Goal: Task Accomplishment & Management: Use online tool/utility

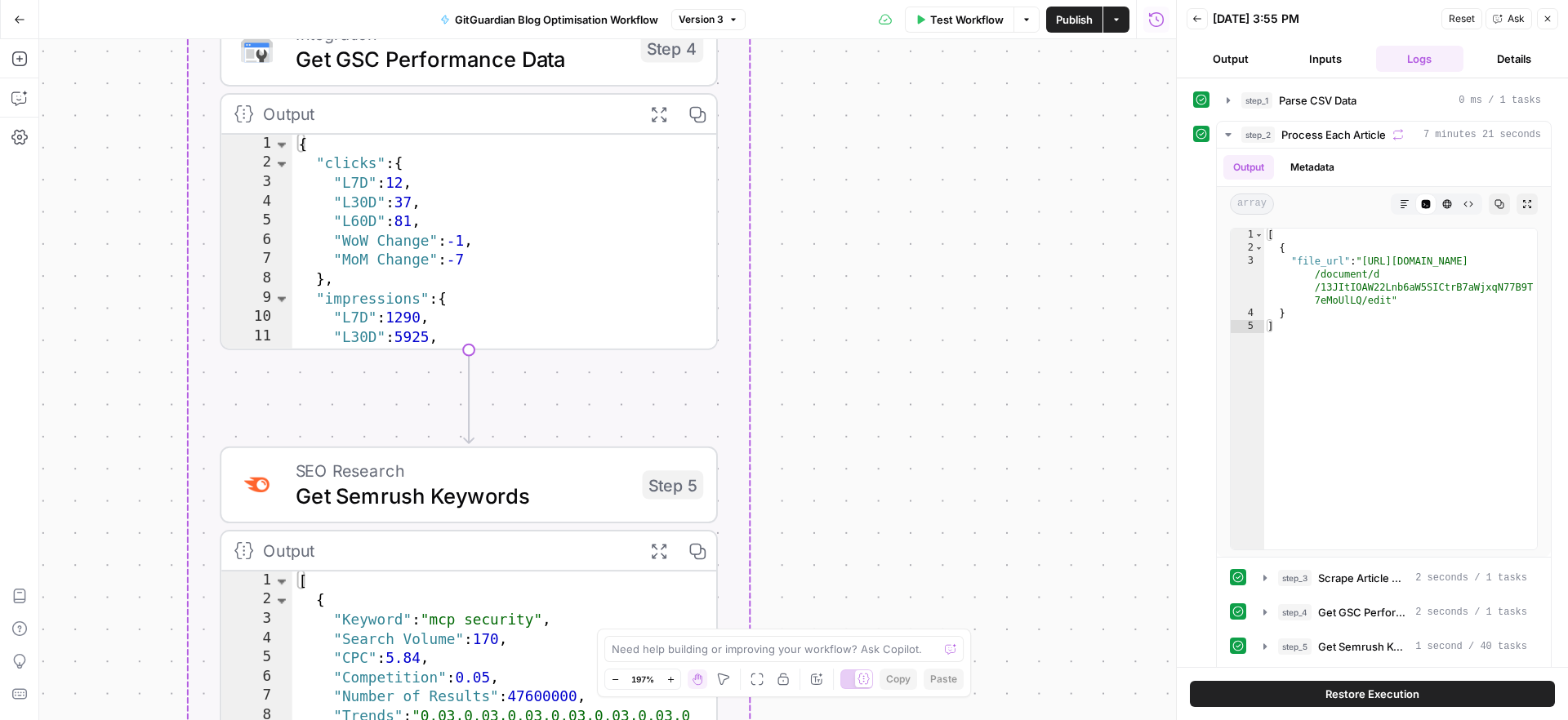
drag, startPoint x: 913, startPoint y: 363, endPoint x: 872, endPoint y: 150, distance: 216.9
click at [870, 114] on div "Workflow Set Inputs Inputs Run Code · Python Parse CSV Data Step 1 Output Expan…" at bounding box center [608, 380] width 1137 height 681
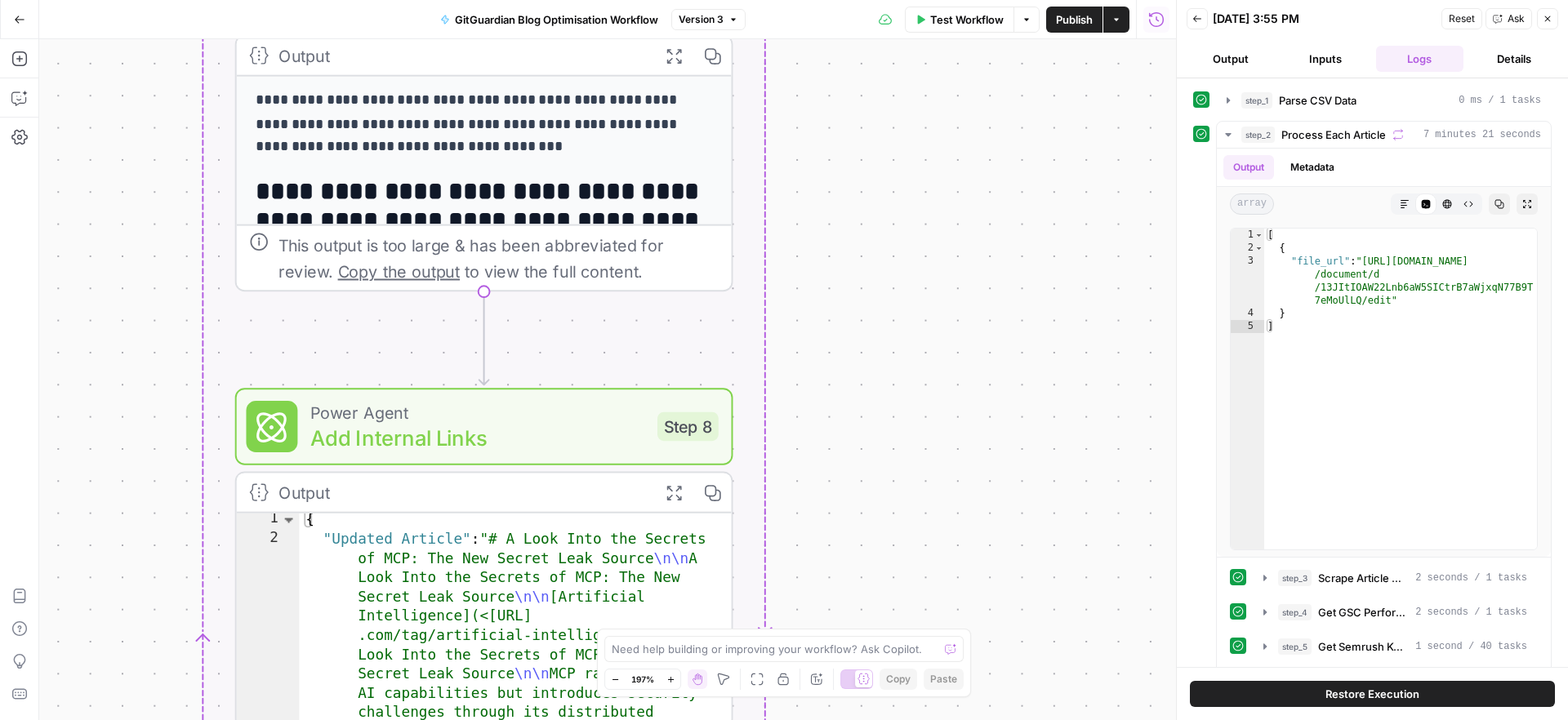
scroll to position [2, 0]
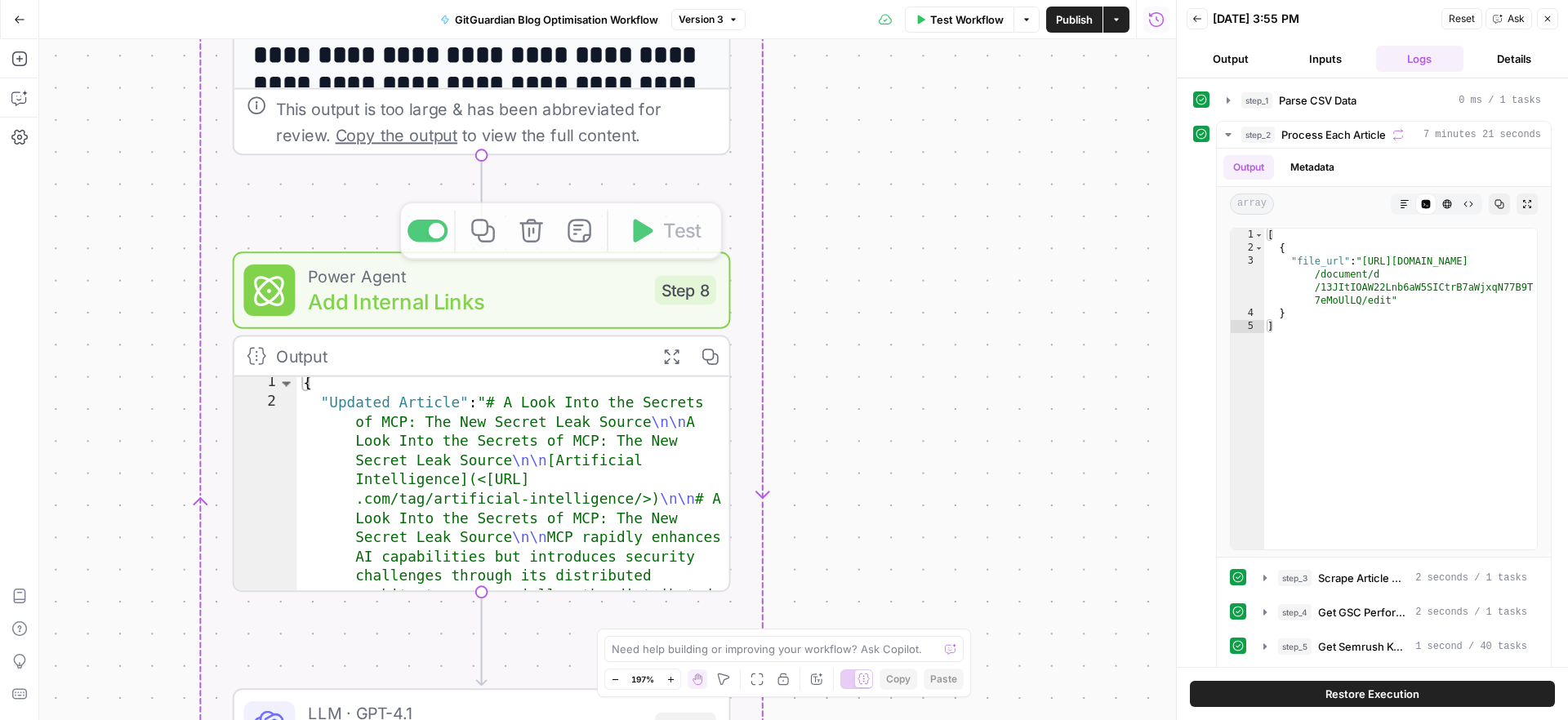
drag, startPoint x: 870, startPoint y: 521, endPoint x: 868, endPoint y: 167, distance: 354.0
click at [868, 167] on div "Workflow Set Inputs Inputs Run Code · Python Parse CSV Data Step 1 Output Expan…" at bounding box center [608, 380] width 1137 height 681
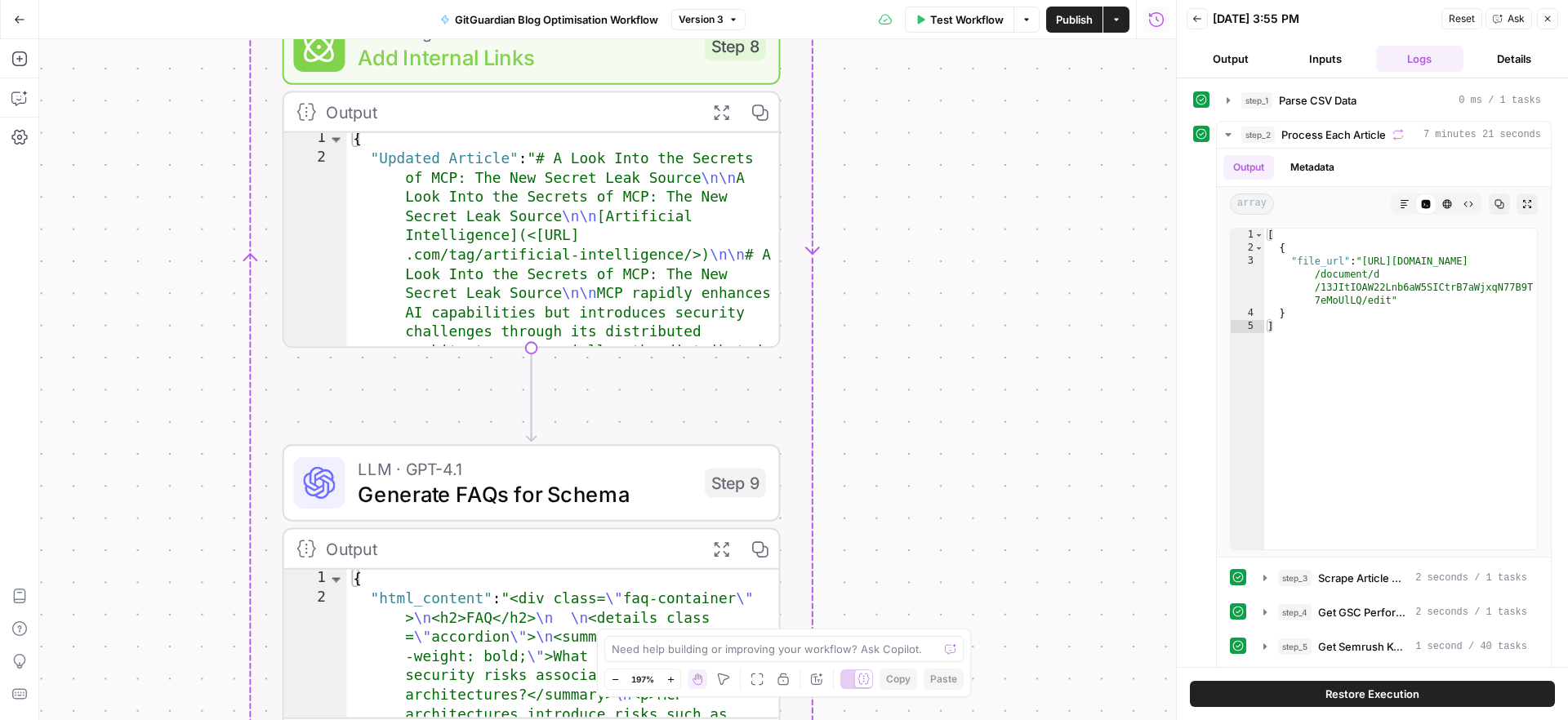
drag, startPoint x: 786, startPoint y: 277, endPoint x: 834, endPoint y: 132, distance: 152.7
click at [834, 132] on div "Workflow Set Inputs Inputs Run Code · Python Parse CSV Data Step 1 Output Expan…" at bounding box center [608, 380] width 1137 height 681
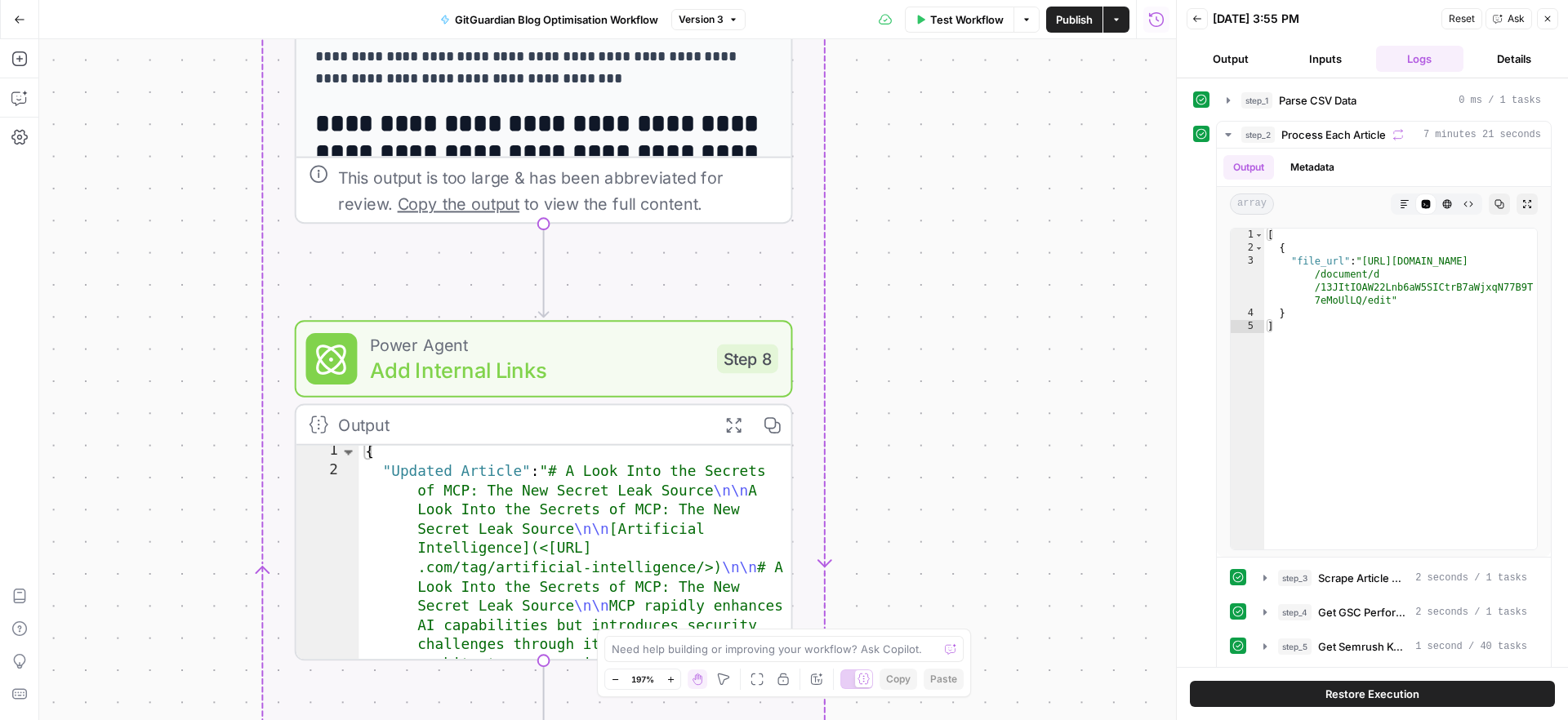
drag, startPoint x: 823, startPoint y: 198, endPoint x: 819, endPoint y: 665, distance: 467.0
click at [820, 670] on body "SaaStorm New Home Browse Insights Opportunities Your Data Recent Grids GitGuard…" at bounding box center [784, 360] width 1568 height 720
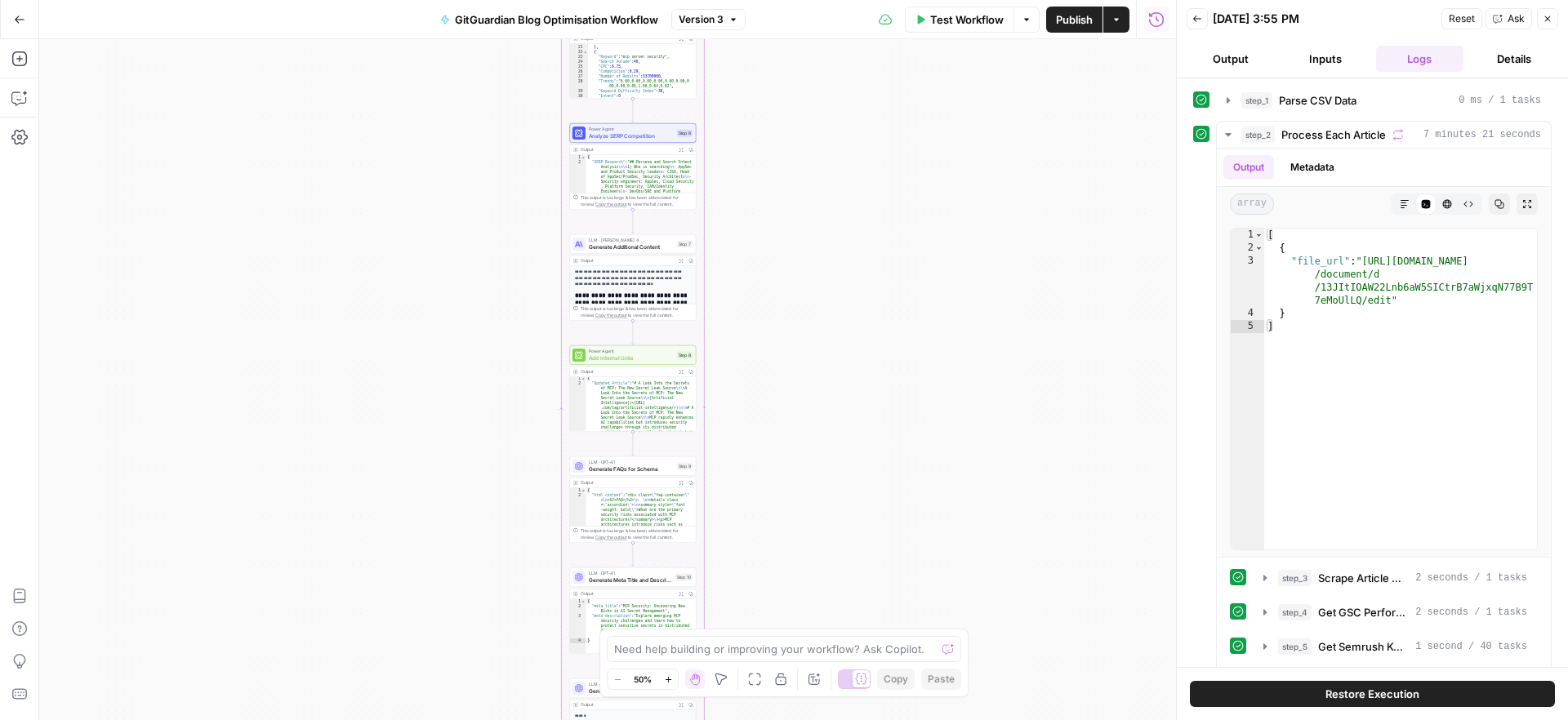
drag, startPoint x: 946, startPoint y: 470, endPoint x: 859, endPoint y: 618, distance: 171.7
click at [860, 619] on div "Workflow Set Inputs Inputs Run Code · Python Parse CSV Data Step 1 Output Expan…" at bounding box center [608, 380] width 1137 height 681
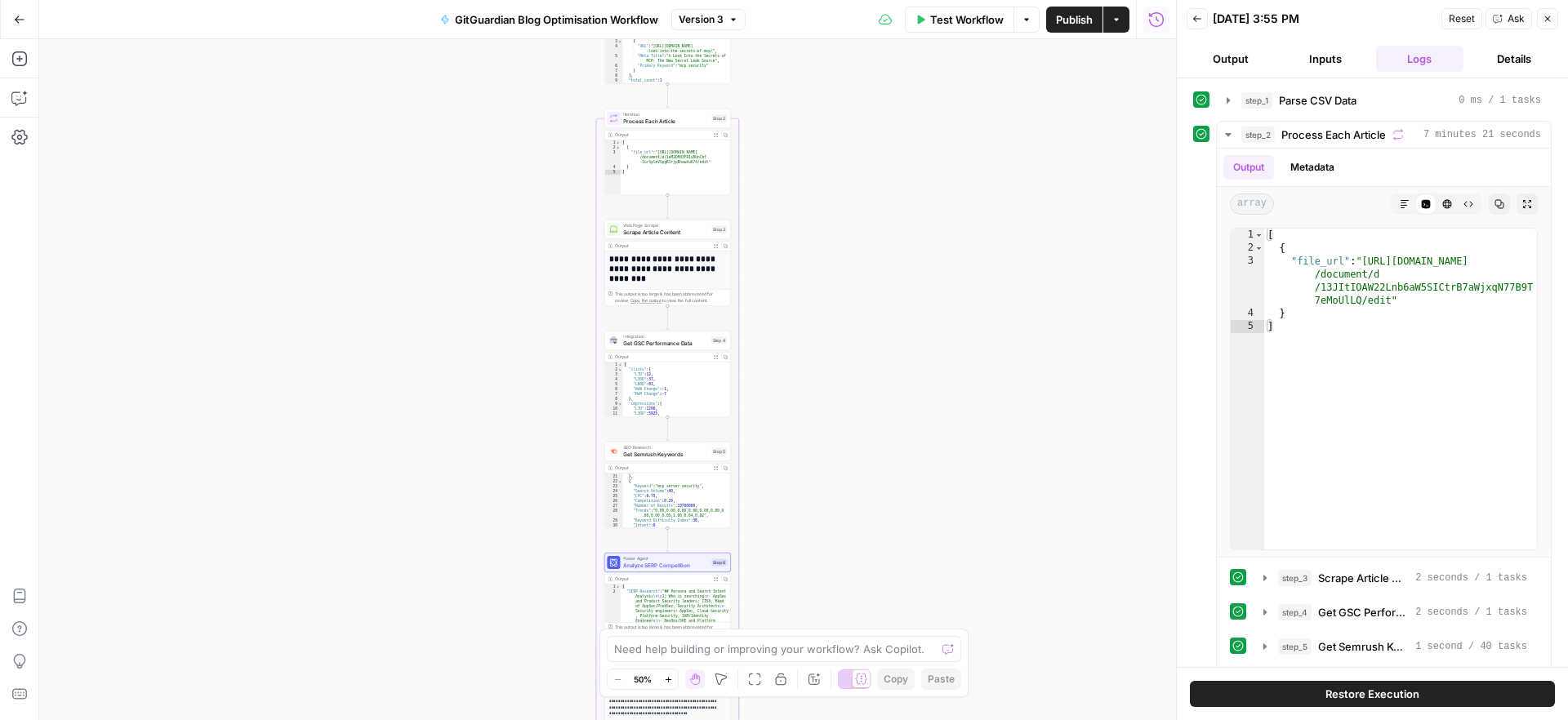
drag, startPoint x: 791, startPoint y: 203, endPoint x: 795, endPoint y: 380, distance: 177.0
click at [824, 616] on div "Workflow Set Inputs Inputs Run Code · Python Parse CSV Data Step 1 Output Expan…" at bounding box center [608, 380] width 1137 height 681
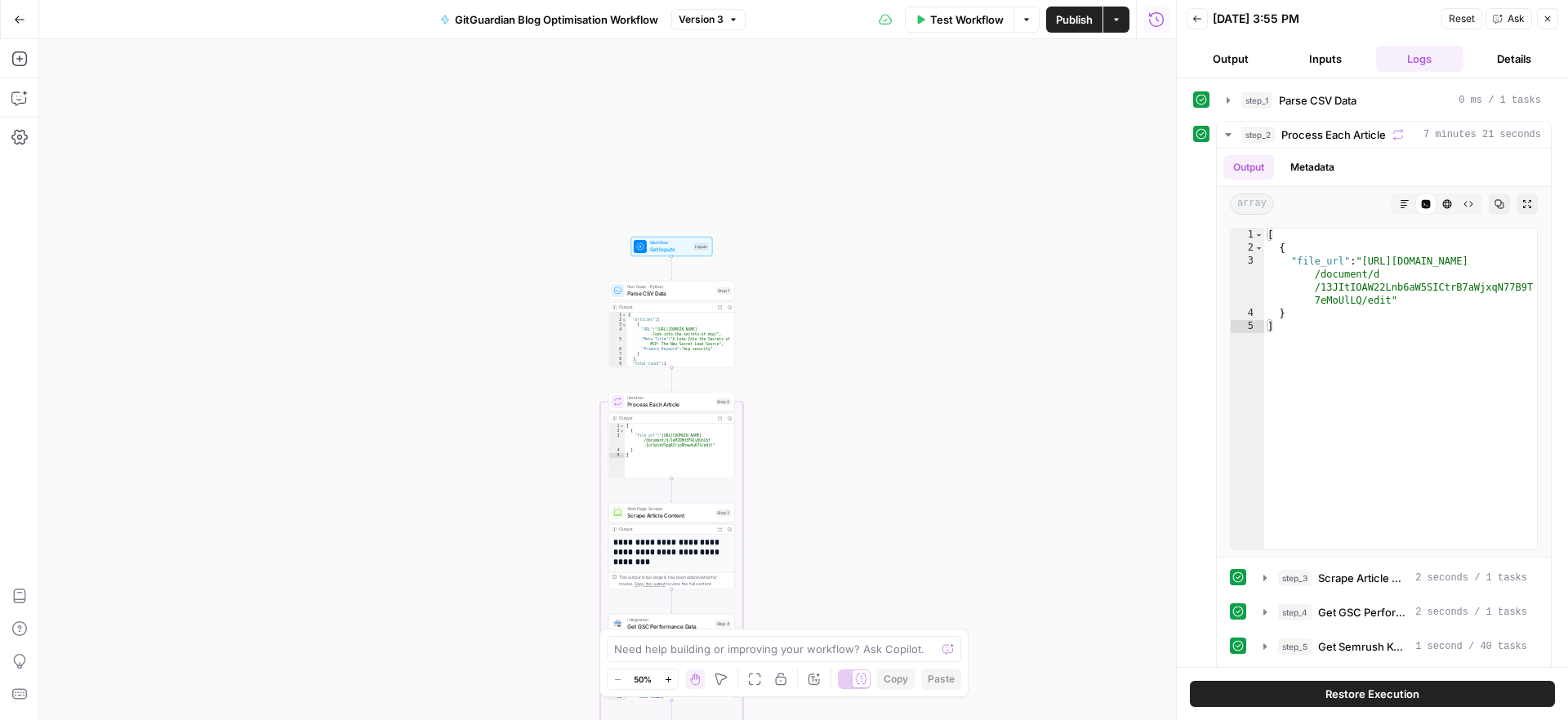
drag, startPoint x: 780, startPoint y: 161, endPoint x: 785, endPoint y: 446, distance: 285.0
click at [785, 446] on div "Workflow Set Inputs Inputs Run Code · Python Parse CSV Data Step 1 Output Expan…" at bounding box center [608, 380] width 1137 height 681
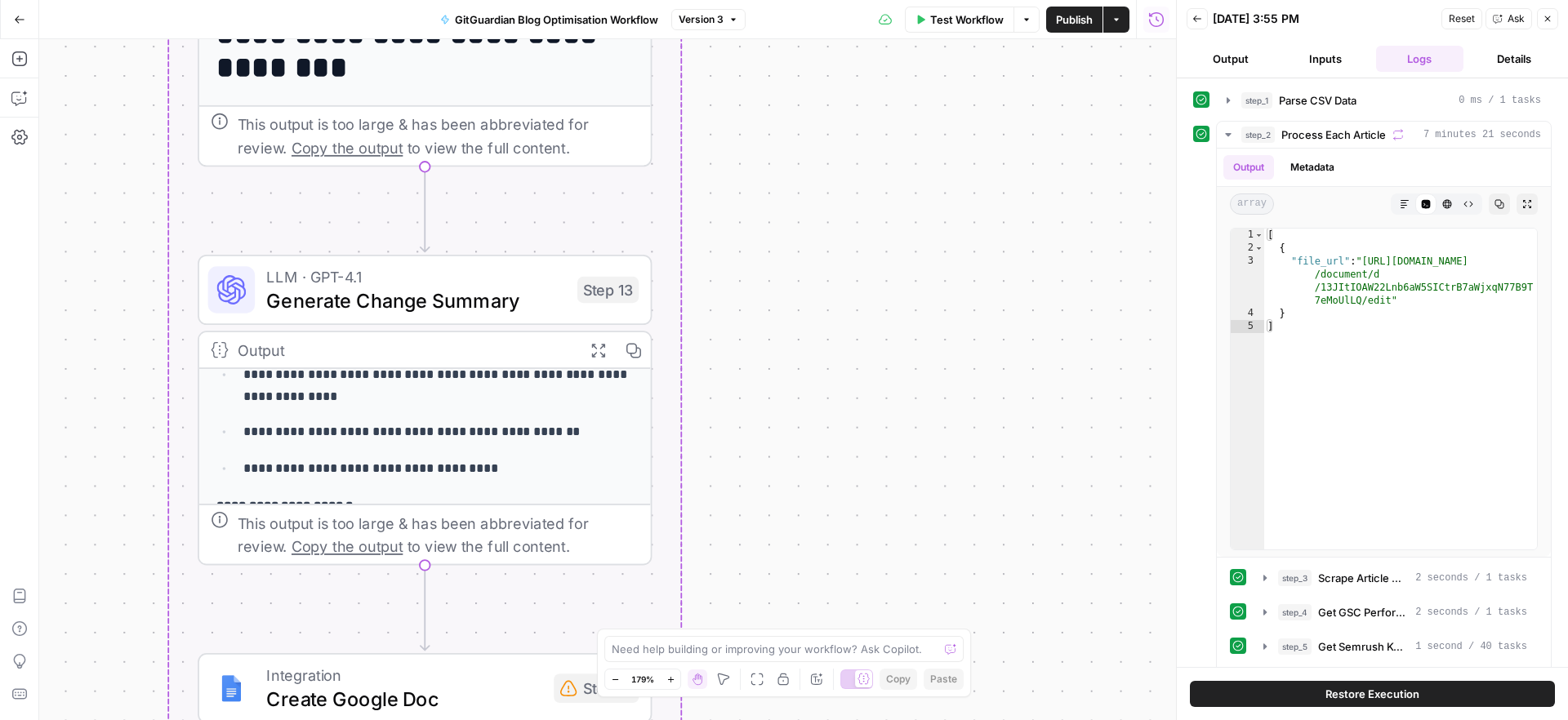
scroll to position [333, 0]
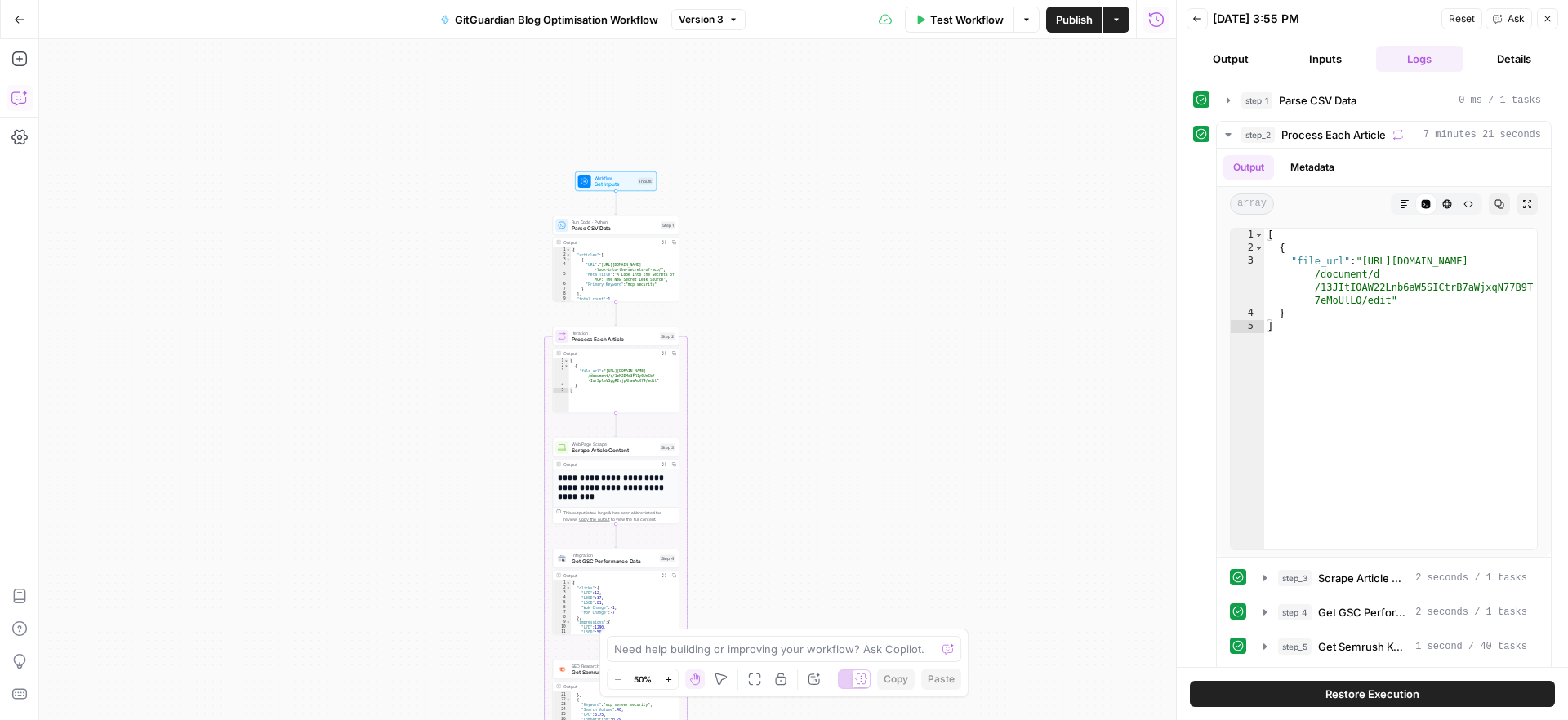
click at [25, 97] on icon "button" at bounding box center [18, 98] width 14 height 14
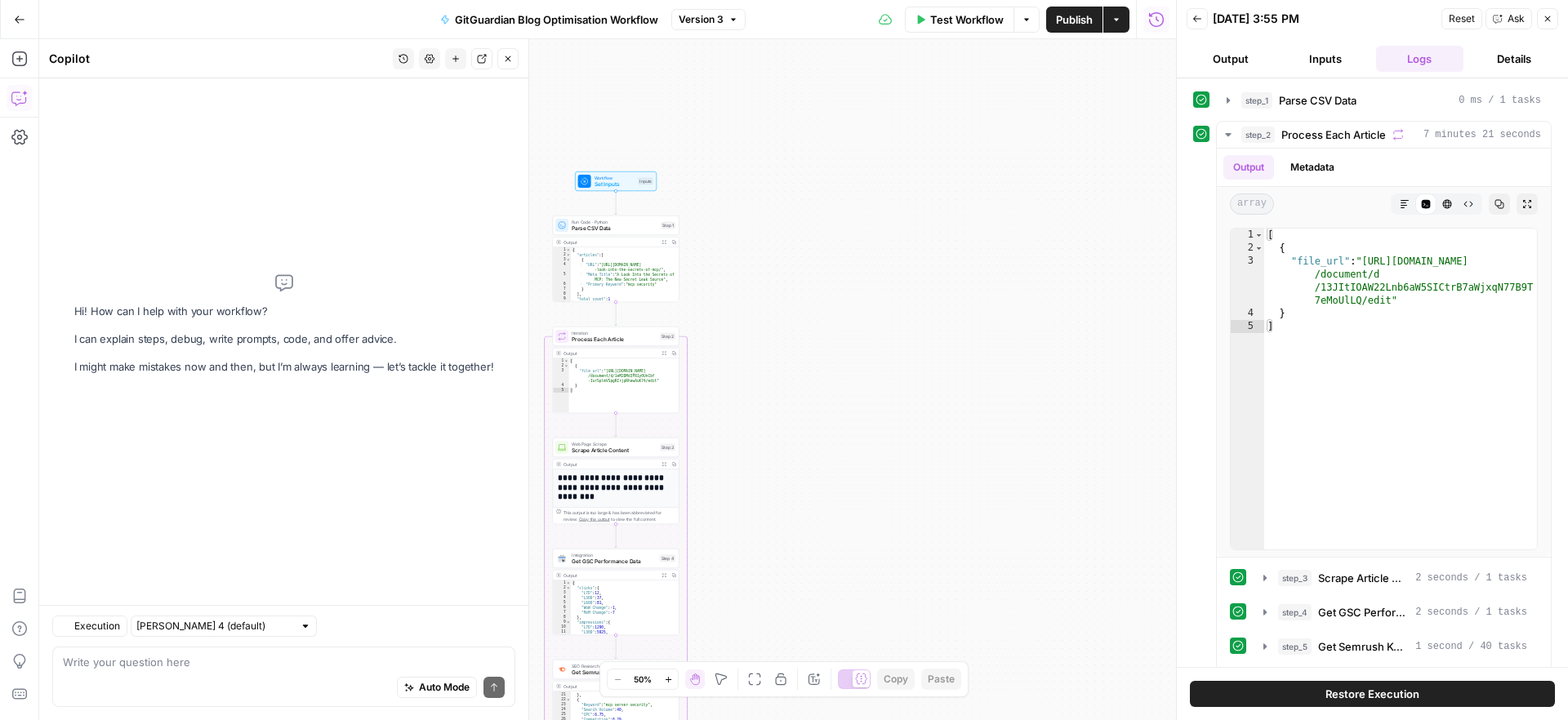
click at [25, 97] on icon "button" at bounding box center [18, 98] width 14 height 14
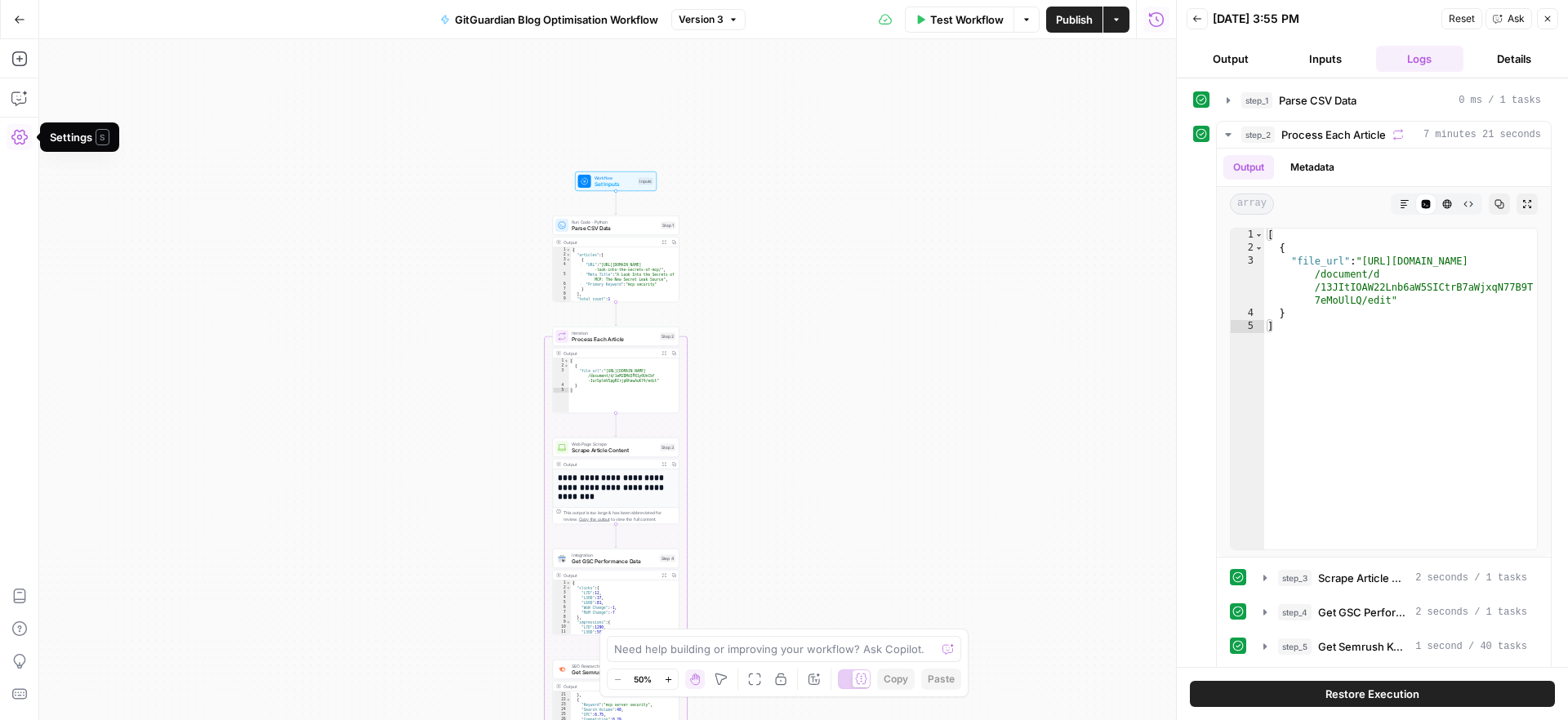
click at [16, 142] on icon "button" at bounding box center [20, 137] width 16 height 16
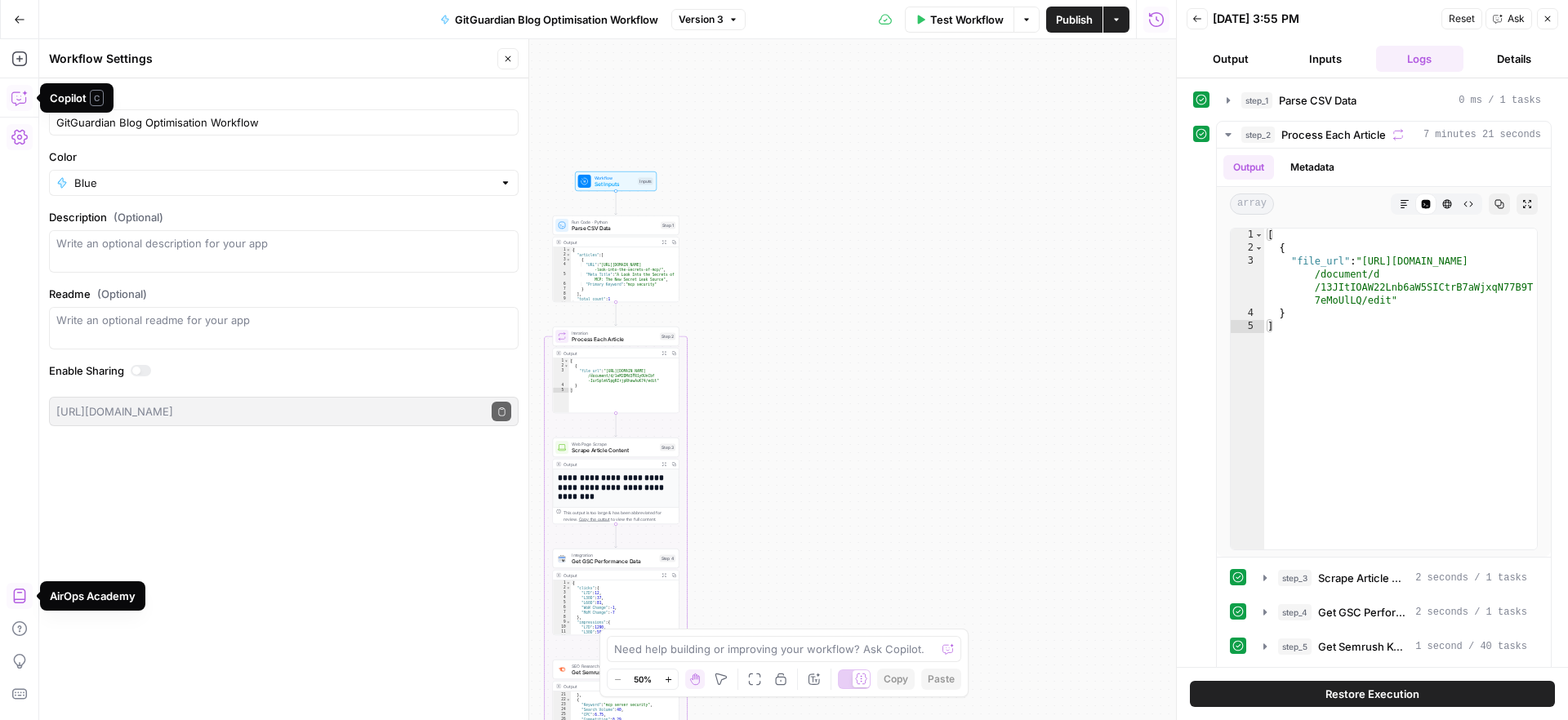
click at [14, 600] on icon "button" at bounding box center [20, 597] width 16 height 16
